Goal: Find specific page/section: Find specific page/section

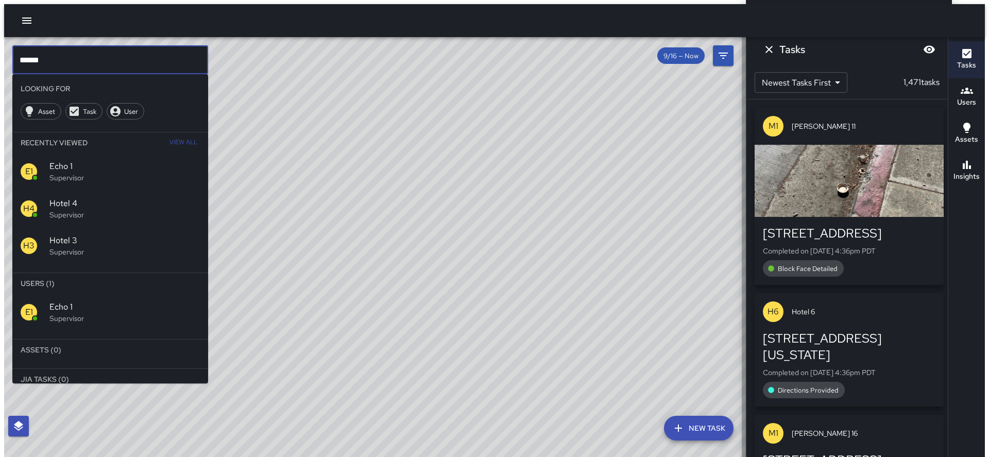
click at [146, 60] on input "******" at bounding box center [110, 59] width 196 height 29
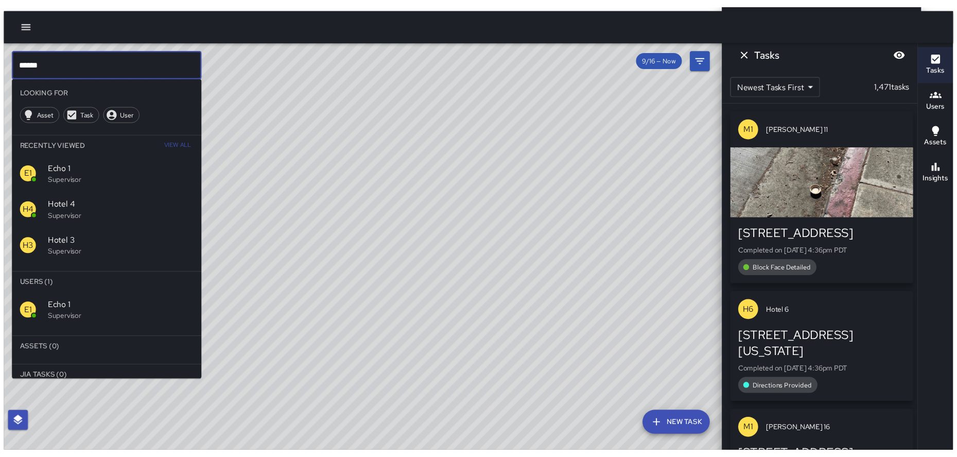
scroll to position [90, 0]
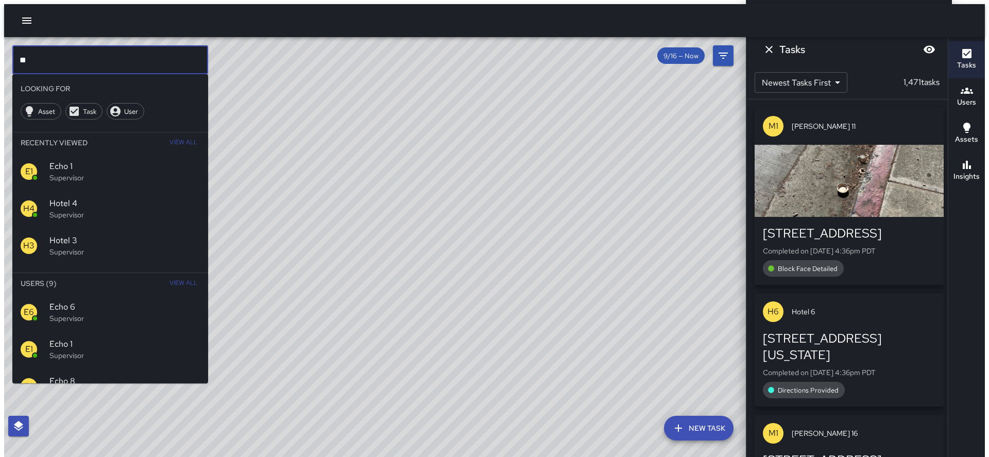
type input "*"
type input "********"
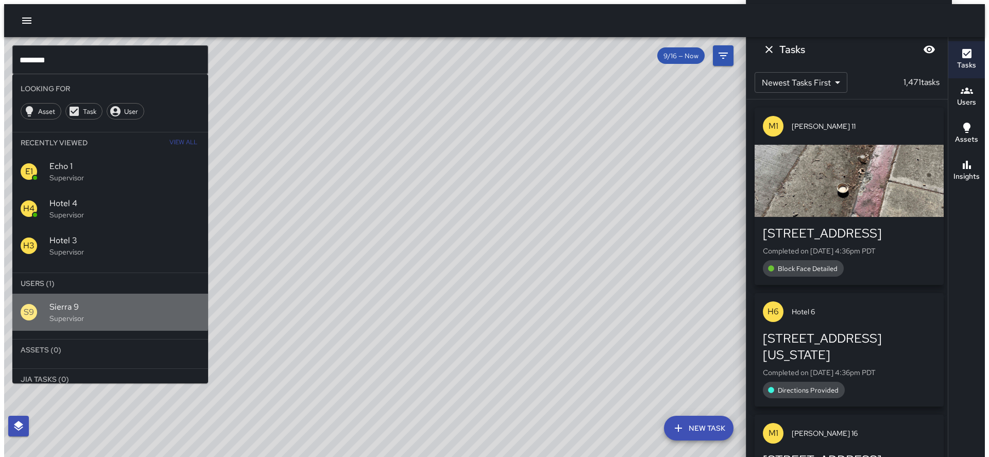
click at [38, 294] on div "S9 Sierra 9 Supervisor" at bounding box center [110, 312] width 196 height 37
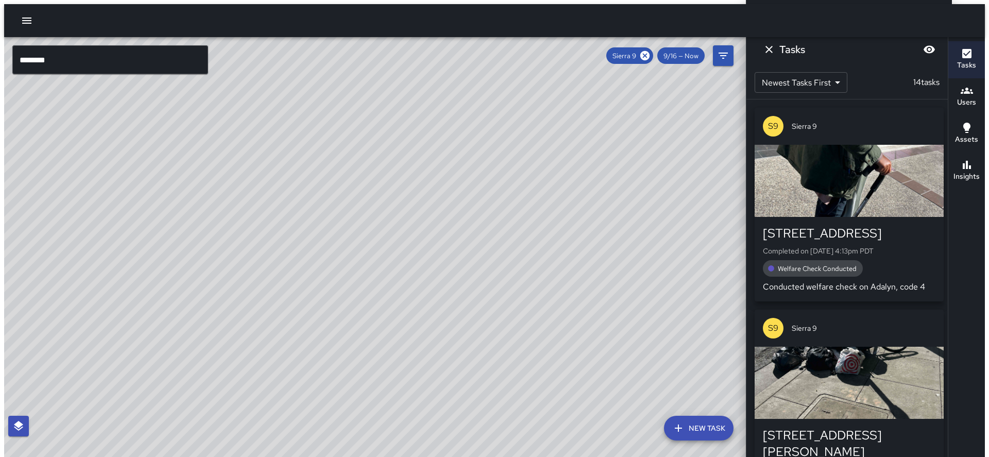
drag, startPoint x: 330, startPoint y: 127, endPoint x: 279, endPoint y: 358, distance: 236.8
click at [274, 365] on div "© Mapbox © OpenStreetMap Improve this map" at bounding box center [377, 249] width 746 height 424
drag, startPoint x: 364, startPoint y: 306, endPoint x: 399, endPoint y: 287, distance: 39.9
click at [399, 287] on div "© Mapbox © OpenStreetMap Improve this map" at bounding box center [377, 249] width 746 height 424
drag, startPoint x: 392, startPoint y: 221, endPoint x: 403, endPoint y: 210, distance: 15.3
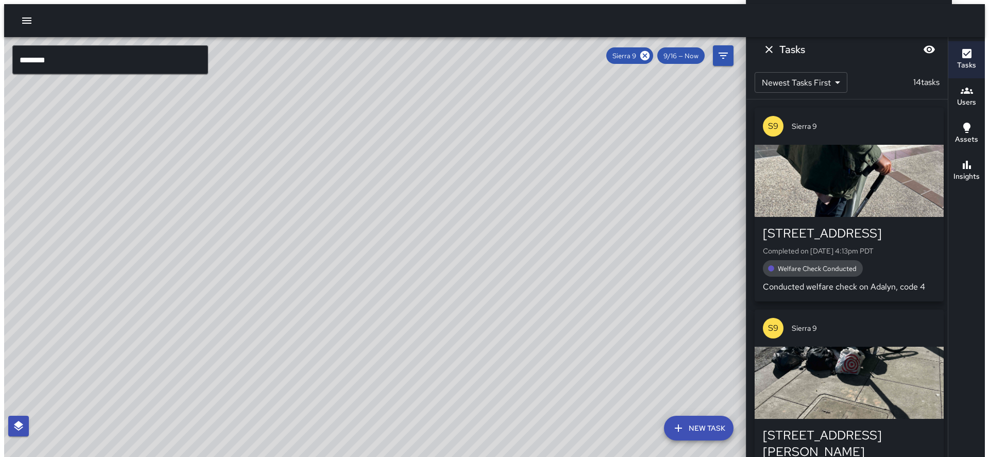
click at [403, 210] on div "© Mapbox © OpenStreetMap Improve this map" at bounding box center [377, 249] width 746 height 424
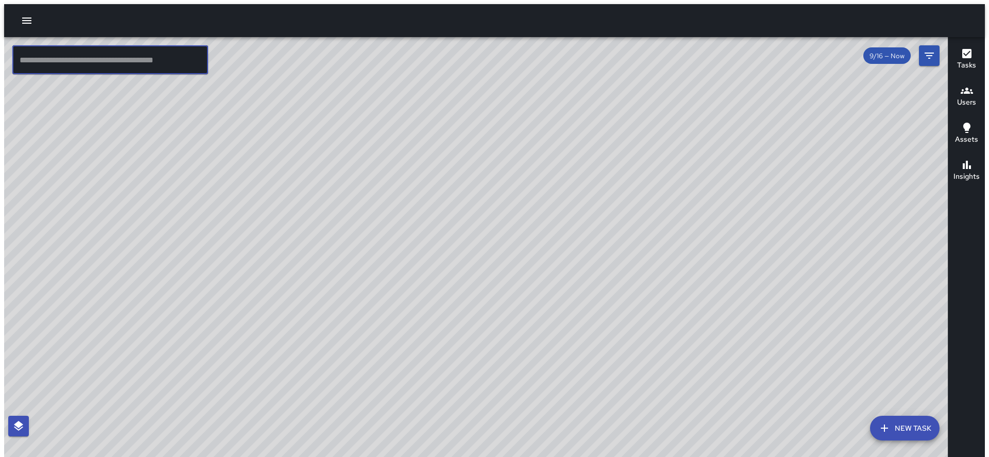
click at [183, 61] on input "text" at bounding box center [110, 59] width 196 height 29
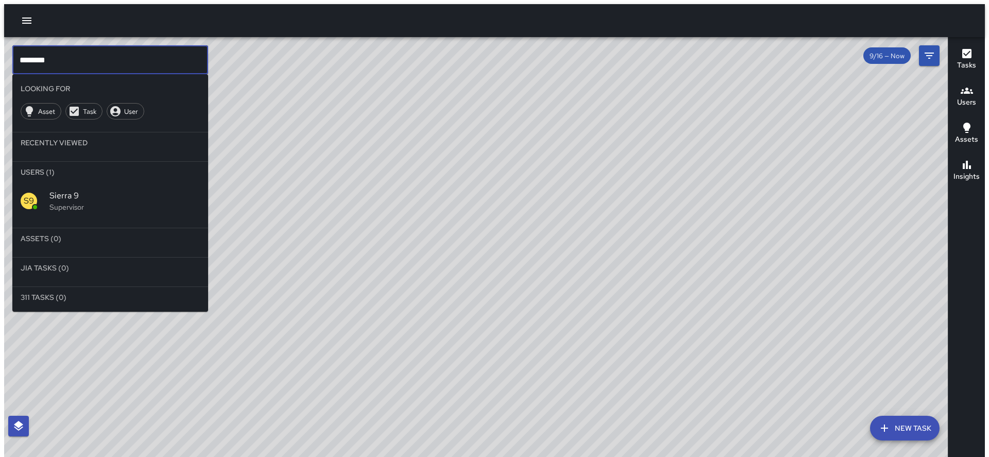
type input "********"
click at [126, 190] on span "Sierra 9" at bounding box center [124, 196] width 150 height 12
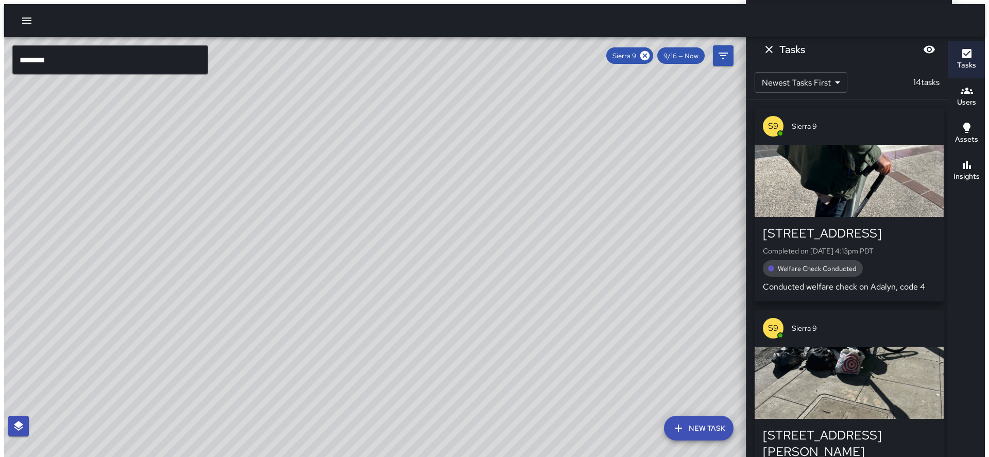
drag, startPoint x: 445, startPoint y: 252, endPoint x: 383, endPoint y: 436, distance: 194.3
click at [382, 436] on div "© Mapbox © OpenStreetMap Improve this map" at bounding box center [377, 249] width 746 height 424
click at [383, 435] on div "© Mapbox © OpenStreetMap Improve this map" at bounding box center [377, 249] width 746 height 424
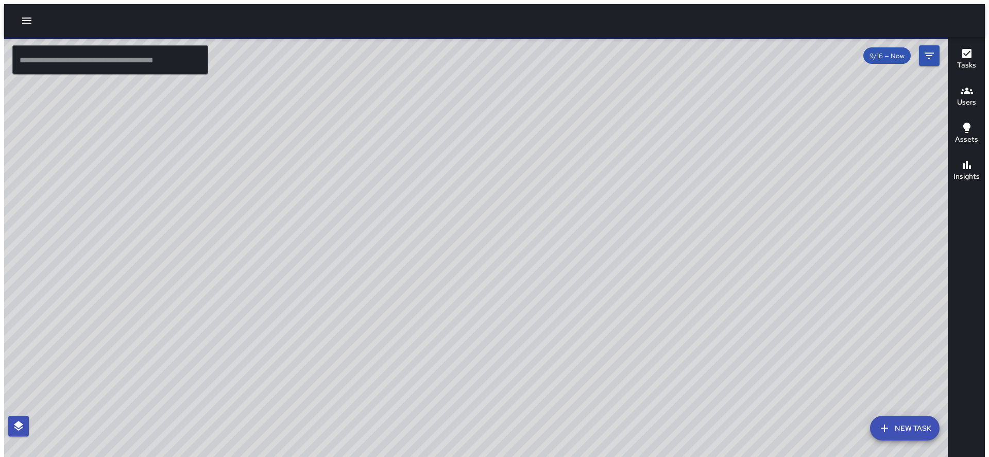
click at [125, 64] on input "text" at bounding box center [110, 59] width 196 height 29
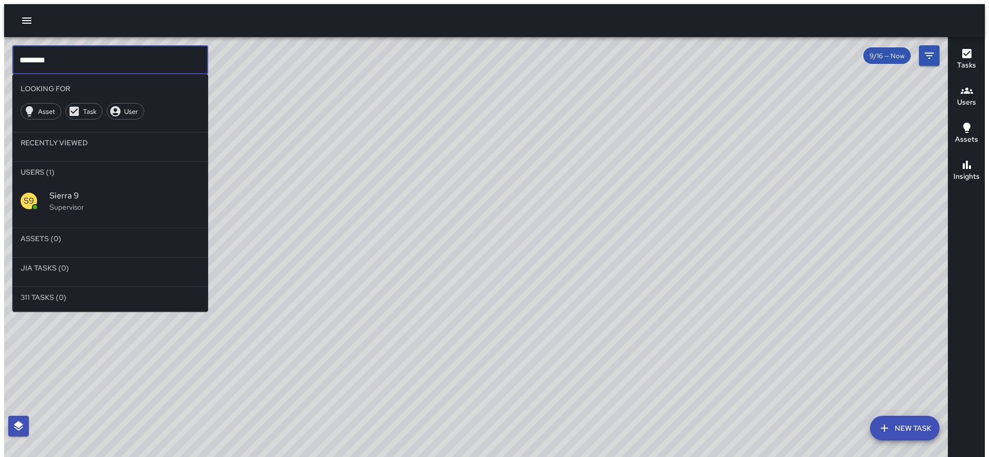
drag, startPoint x: 125, startPoint y: 64, endPoint x: 124, endPoint y: 88, distance: 23.7
click at [126, 64] on input "********" at bounding box center [110, 59] width 196 height 29
click at [86, 191] on div "S9 Sierra 9 Supervisor" at bounding box center [110, 200] width 196 height 37
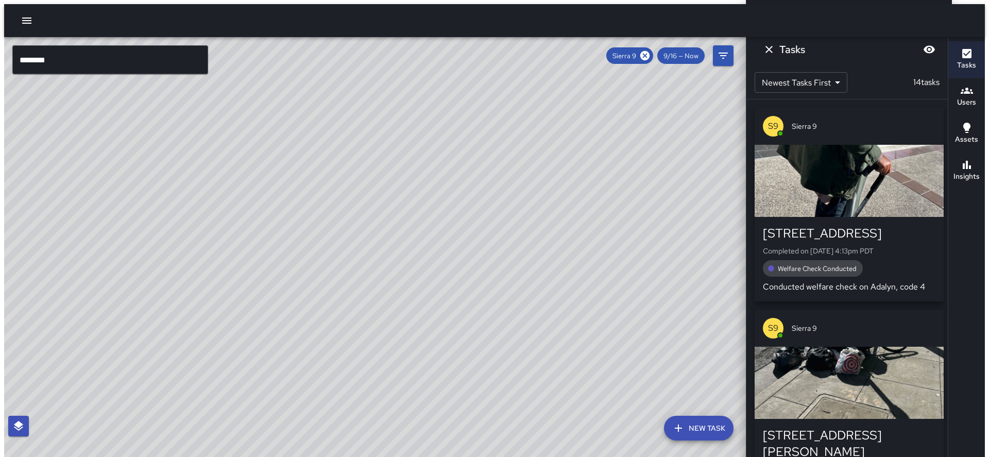
drag, startPoint x: 382, startPoint y: 231, endPoint x: 333, endPoint y: 313, distance: 95.4
click at [328, 313] on div "© Mapbox © OpenStreetMap Improve this map" at bounding box center [377, 249] width 746 height 424
drag, startPoint x: 345, startPoint y: 298, endPoint x: 276, endPoint y: 385, distance: 111.0
click at [276, 385] on div "© Mapbox © OpenStreetMap Improve this map" at bounding box center [377, 249] width 746 height 424
drag, startPoint x: 269, startPoint y: 281, endPoint x: 353, endPoint y: 69, distance: 228.2
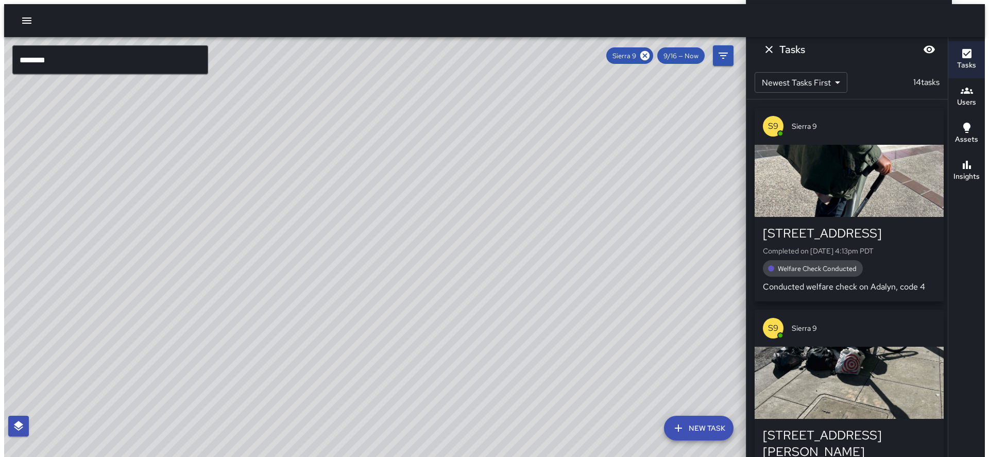
click at [353, 69] on div "© Mapbox © OpenStreetMap Improve this map" at bounding box center [377, 249] width 746 height 424
drag, startPoint x: 297, startPoint y: 227, endPoint x: 282, endPoint y: 222, distance: 15.6
click at [310, 189] on div "© Mapbox © OpenStreetMap Improve this map" at bounding box center [377, 249] width 746 height 424
drag, startPoint x: 333, startPoint y: 199, endPoint x: 283, endPoint y: 281, distance: 96.6
click at [283, 281] on div "© Mapbox © OpenStreetMap Improve this map" at bounding box center [377, 249] width 746 height 424
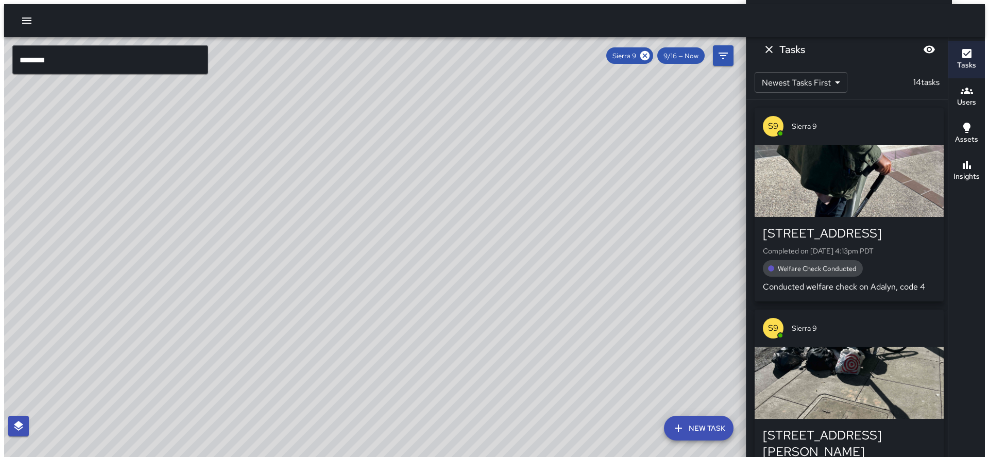
drag, startPoint x: 343, startPoint y: 212, endPoint x: 322, endPoint y: 241, distance: 36.2
click at [322, 241] on div "© Mapbox © OpenStreetMap Improve this map" at bounding box center [377, 249] width 746 height 424
drag, startPoint x: 379, startPoint y: 256, endPoint x: 264, endPoint y: 263, distance: 115.0
click at [264, 263] on div "© Mapbox © OpenStreetMap Improve this map" at bounding box center [377, 249] width 746 height 424
drag, startPoint x: 271, startPoint y: 350, endPoint x: 272, endPoint y: 328, distance: 22.2
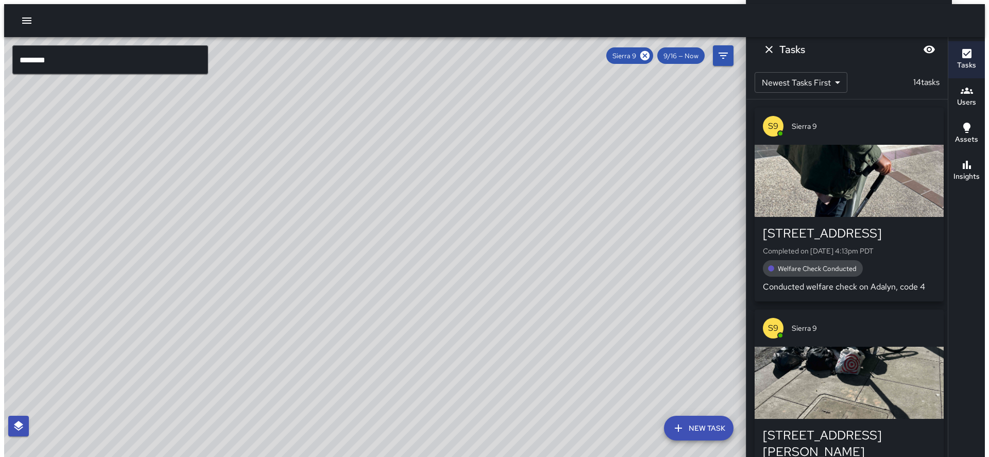
click at [272, 329] on div "© Mapbox © OpenStreetMap Improve this map" at bounding box center [377, 249] width 746 height 424
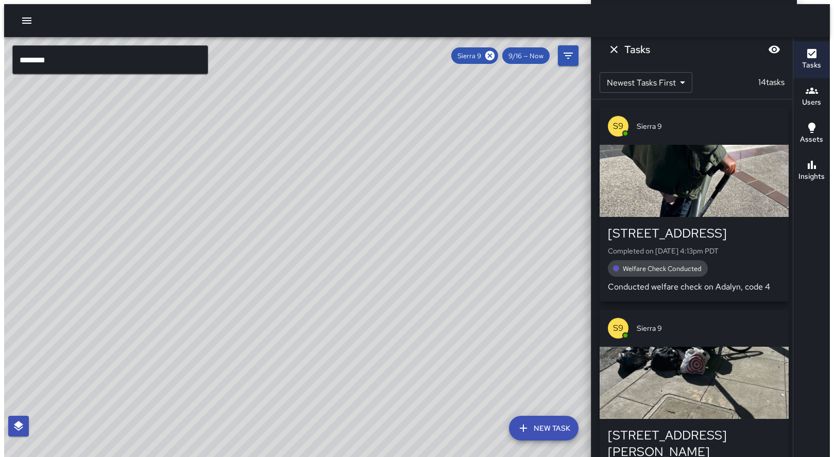
click at [64, 276] on div "© Mapbox © OpenStreetMap Improve this map" at bounding box center [299, 249] width 591 height 424
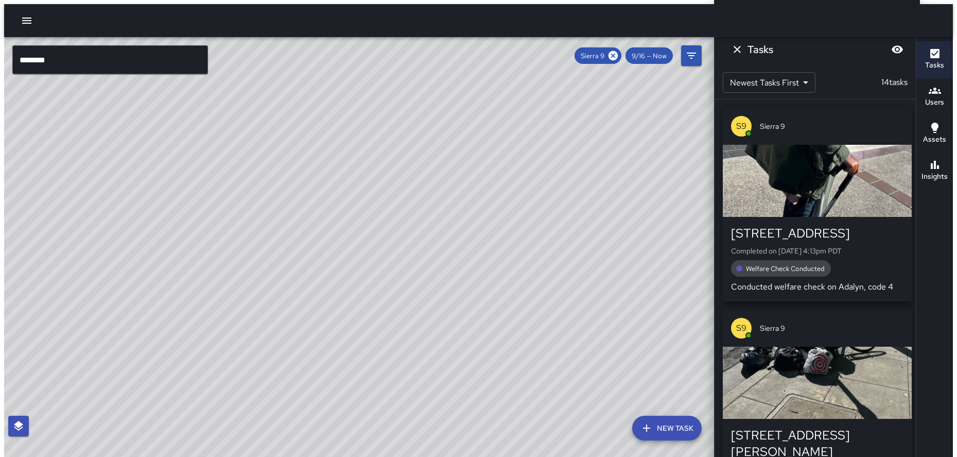
drag, startPoint x: 174, startPoint y: 174, endPoint x: 279, endPoint y: 171, distance: 105.1
click at [279, 171] on div "© Mapbox © OpenStreetMap Improve this map" at bounding box center [361, 249] width 714 height 424
drag, startPoint x: 262, startPoint y: 178, endPoint x: 280, endPoint y: 270, distance: 93.9
click at [280, 270] on div "© Mapbox © OpenStreetMap Improve this map" at bounding box center [361, 249] width 714 height 424
drag, startPoint x: 292, startPoint y: 250, endPoint x: 278, endPoint y: 289, distance: 41.5
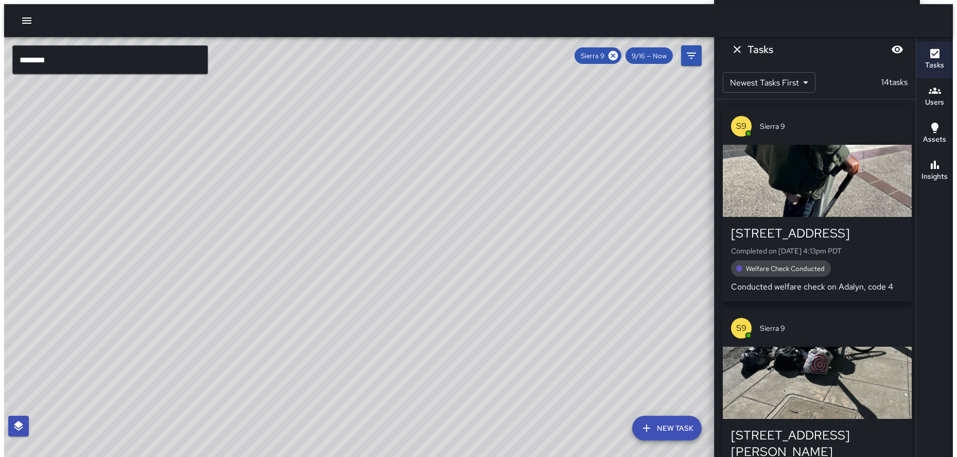
click at [278, 289] on div "© Mapbox © OpenStreetMap Improve this map" at bounding box center [361, 249] width 714 height 424
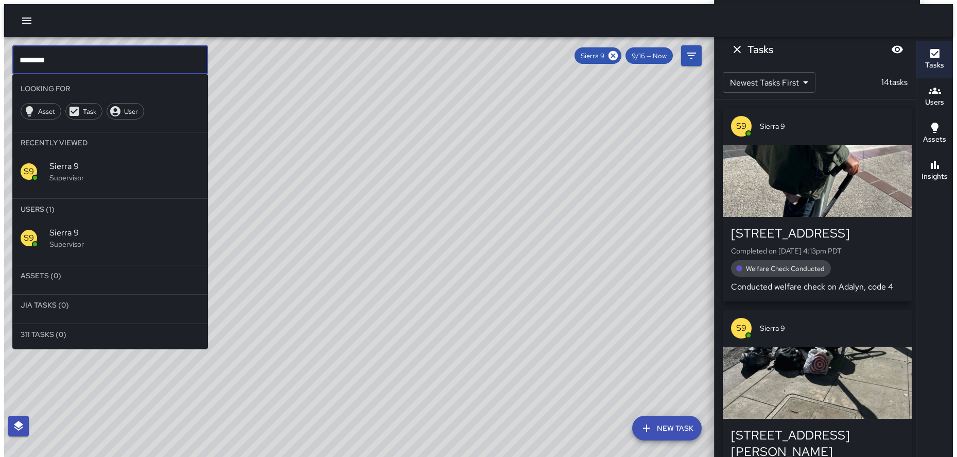
click at [117, 48] on input "********" at bounding box center [110, 59] width 196 height 29
click at [118, 48] on input "********" at bounding box center [110, 59] width 196 height 29
click at [42, 57] on input "********" at bounding box center [110, 59] width 196 height 29
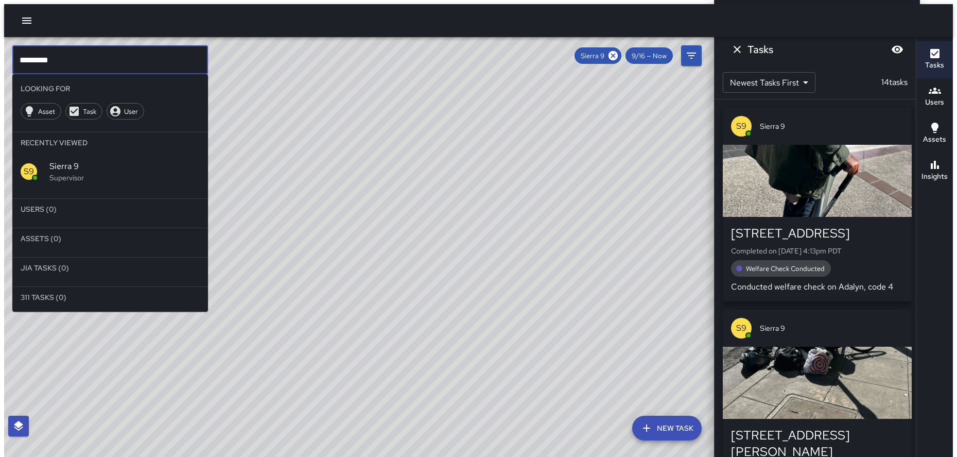
type input "*********"
click at [618, 55] on icon at bounding box center [613, 55] width 9 height 9
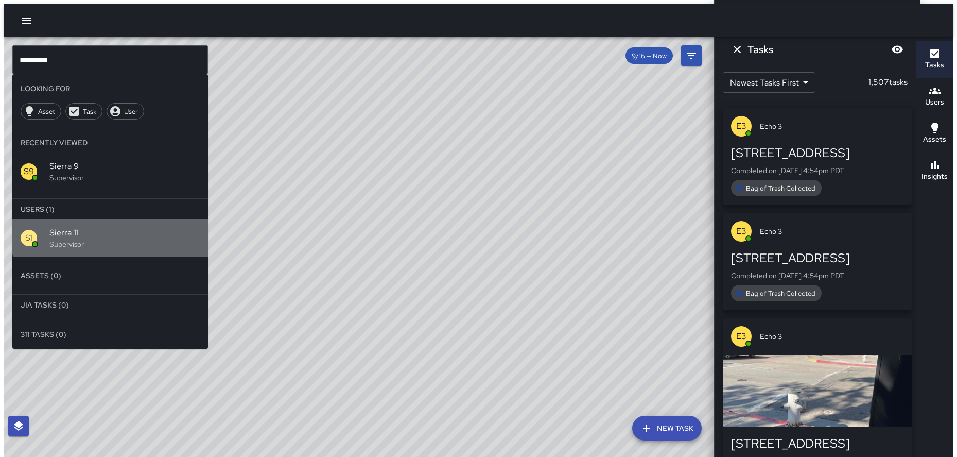
click at [129, 219] on div "S1 Sierra 11 Supervisor" at bounding box center [110, 237] width 196 height 37
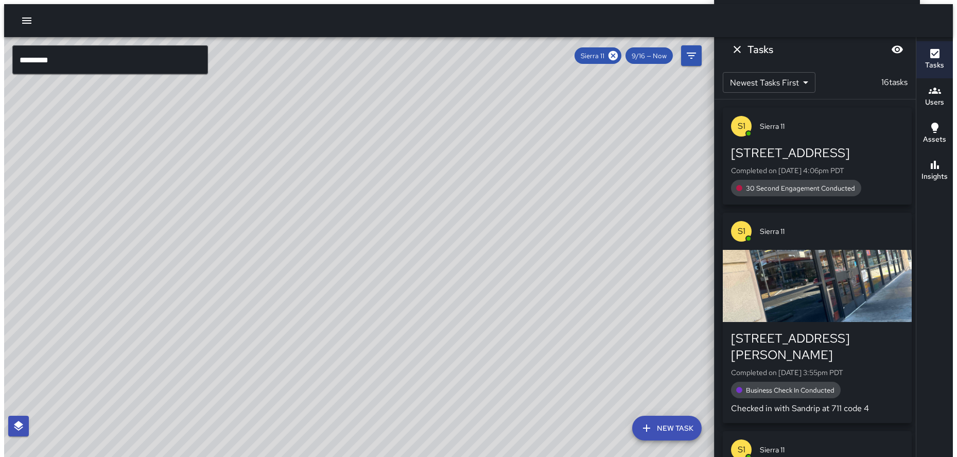
drag, startPoint x: 235, startPoint y: 187, endPoint x: 120, endPoint y: 287, distance: 152.2
click at [120, 287] on div "© Mapbox © OpenStreetMap Improve this map" at bounding box center [361, 249] width 714 height 424
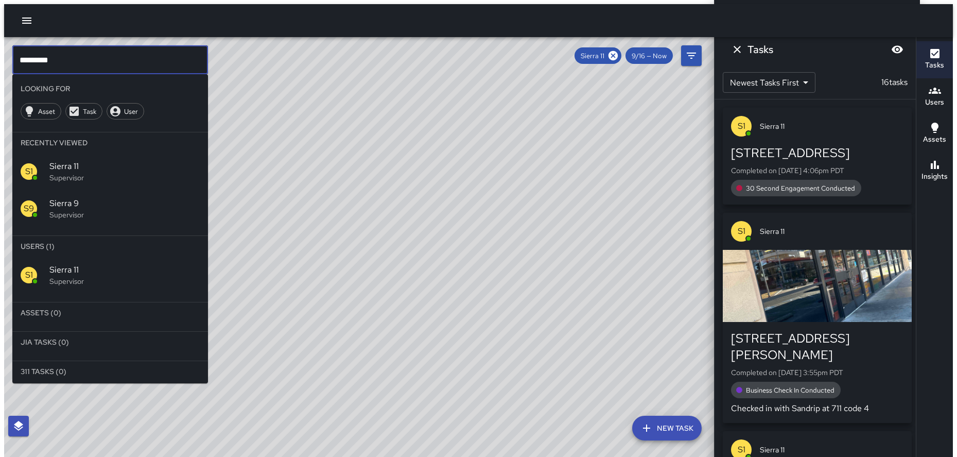
drag, startPoint x: 108, startPoint y: 62, endPoint x: -31, endPoint y: 19, distance: 146.1
click at [0, 19] on html "© Mapbox © OpenStreetMap Improve this map ********* ​ Looking For Asset Task Us…" at bounding box center [478, 232] width 957 height 465
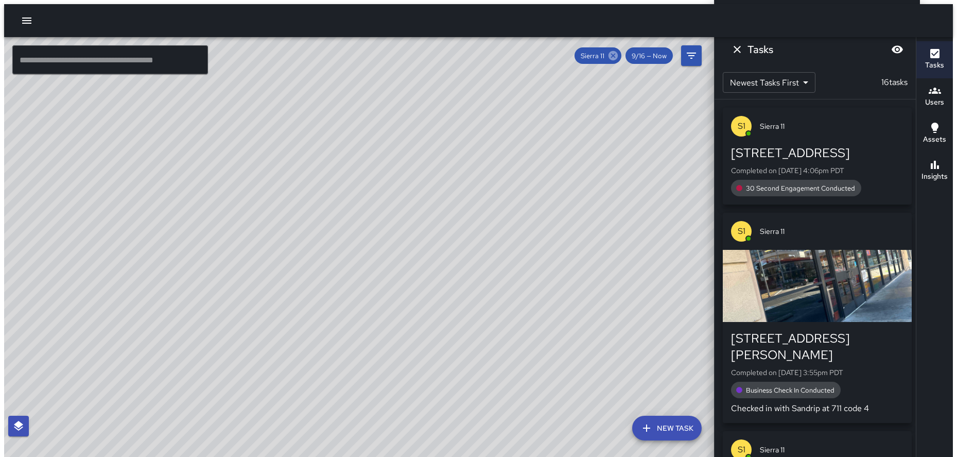
click at [618, 53] on icon at bounding box center [613, 55] width 9 height 9
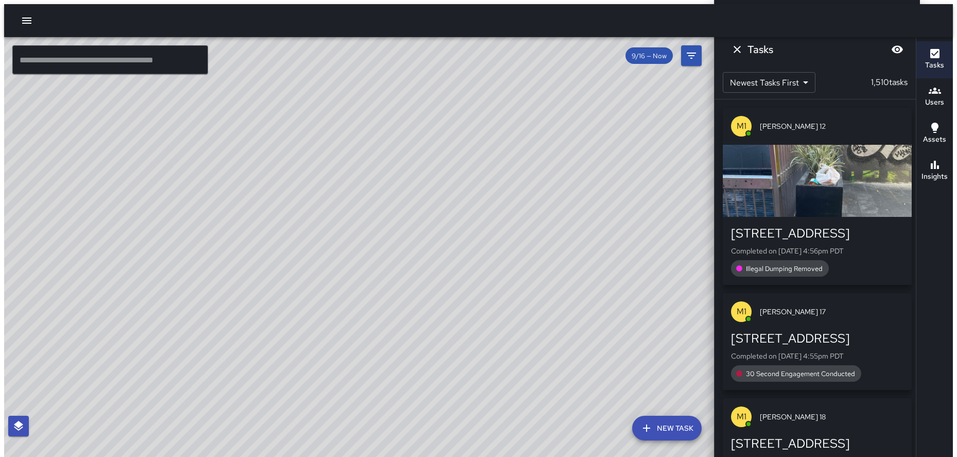
drag, startPoint x: 184, startPoint y: 339, endPoint x: 240, endPoint y: 254, distance: 101.7
click at [240, 254] on div "© Mapbox © OpenStreetMap Improve this map" at bounding box center [361, 249] width 714 height 424
drag, startPoint x: 284, startPoint y: 445, endPoint x: 265, endPoint y: 401, distance: 47.7
click at [288, 418] on div "© Mapbox © OpenStreetMap Improve this map" at bounding box center [361, 249] width 714 height 424
click at [267, 305] on div "© Mapbox © OpenStreetMap Improve this map" at bounding box center [361, 249] width 714 height 424
